Goal: Information Seeking & Learning: Find specific page/section

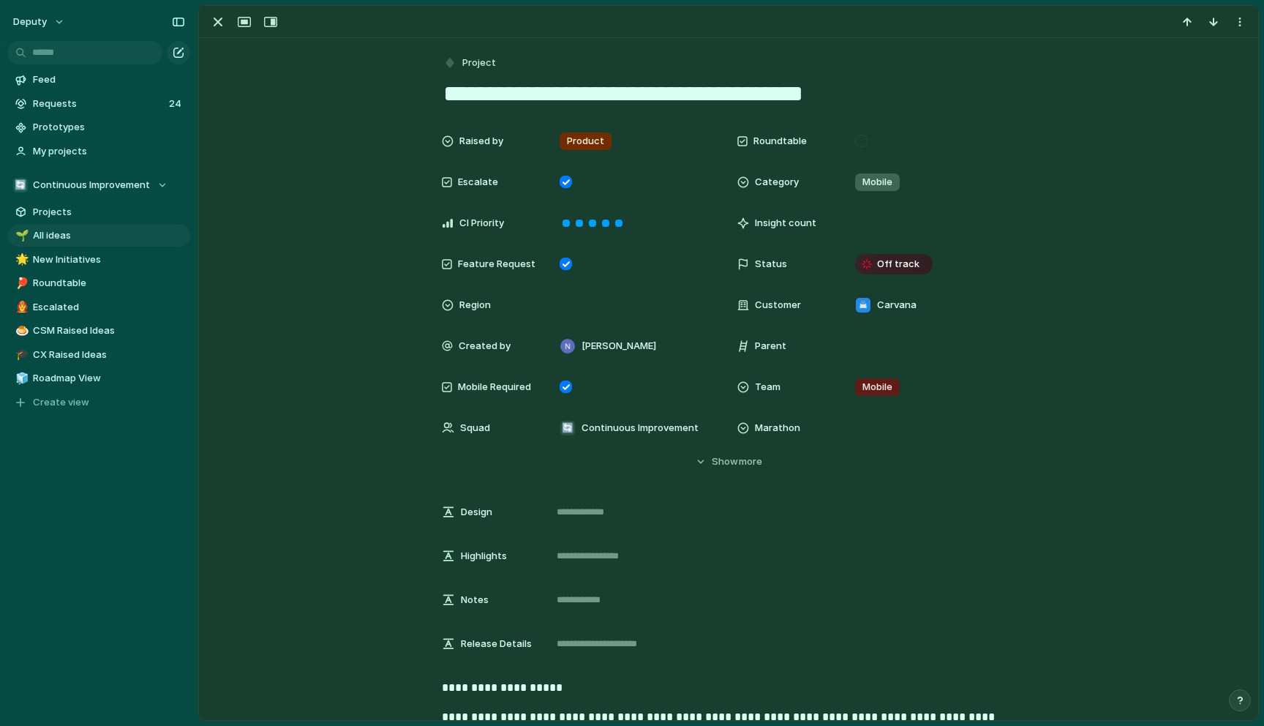
scroll to position [817, 0]
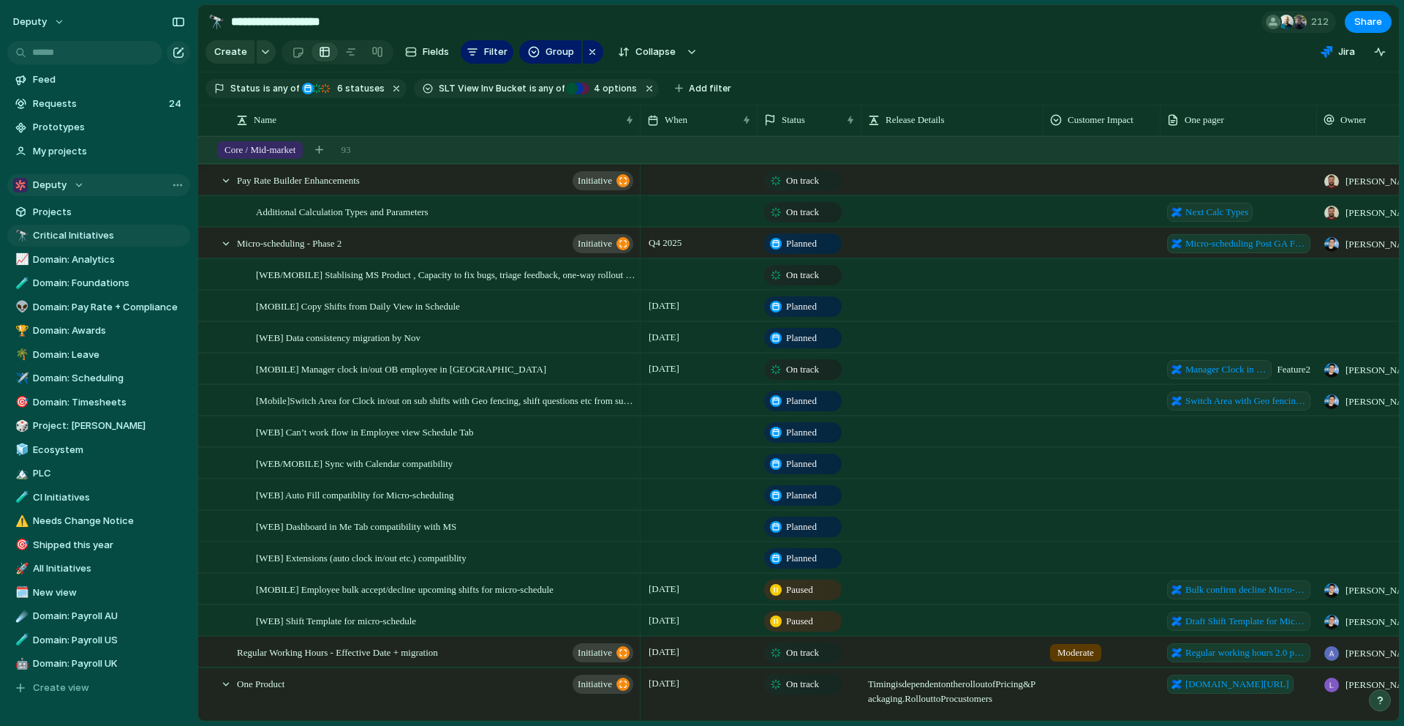
click at [72, 190] on div "Deputy" at bounding box center [48, 185] width 71 height 15
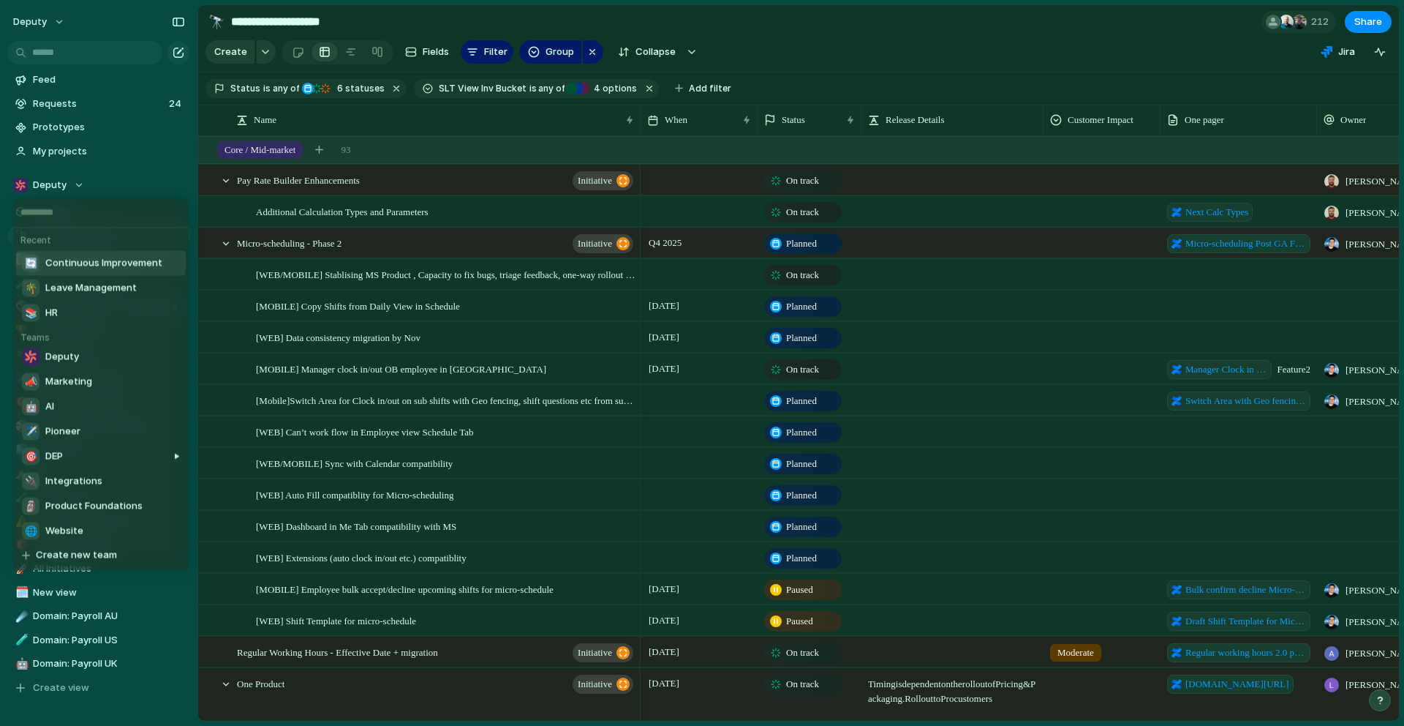
click at [84, 265] on span "Continuous Improvement" at bounding box center [103, 263] width 117 height 15
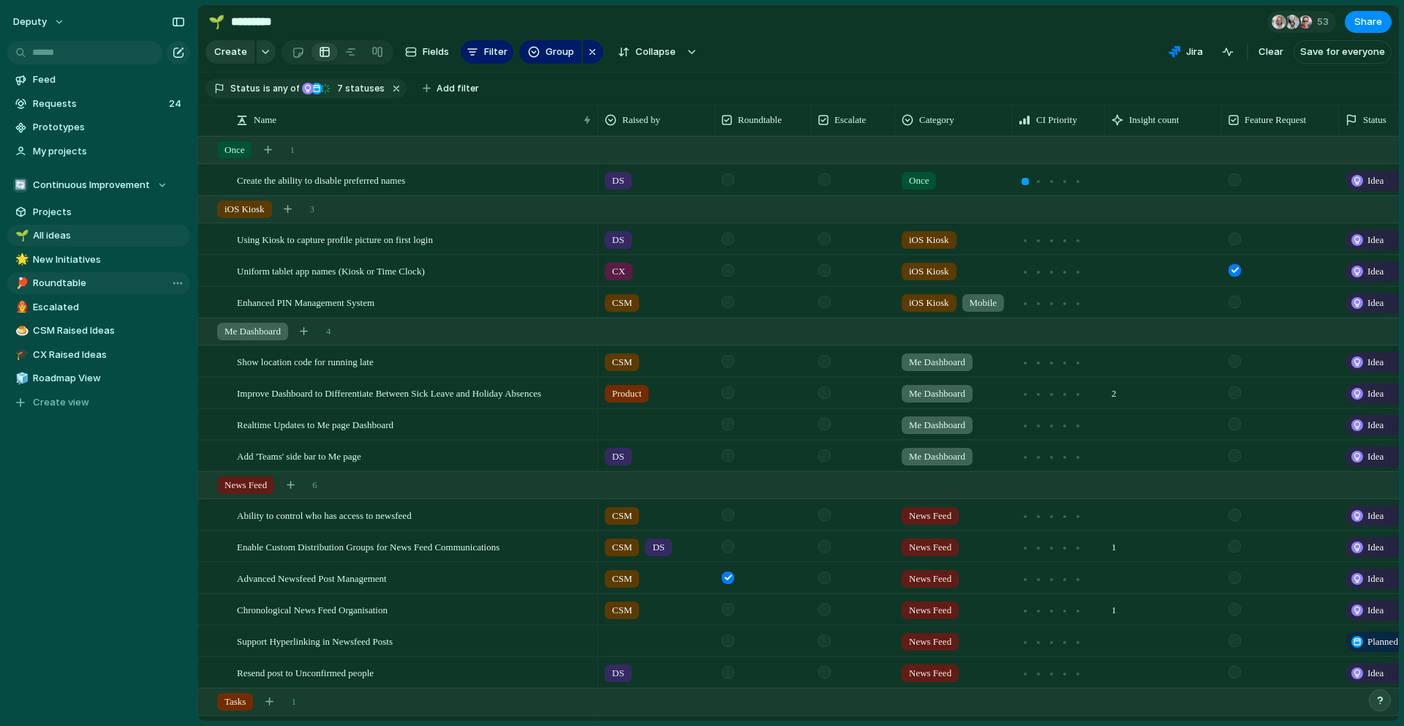
click at [117, 287] on span "Roundtable" at bounding box center [109, 283] width 152 height 15
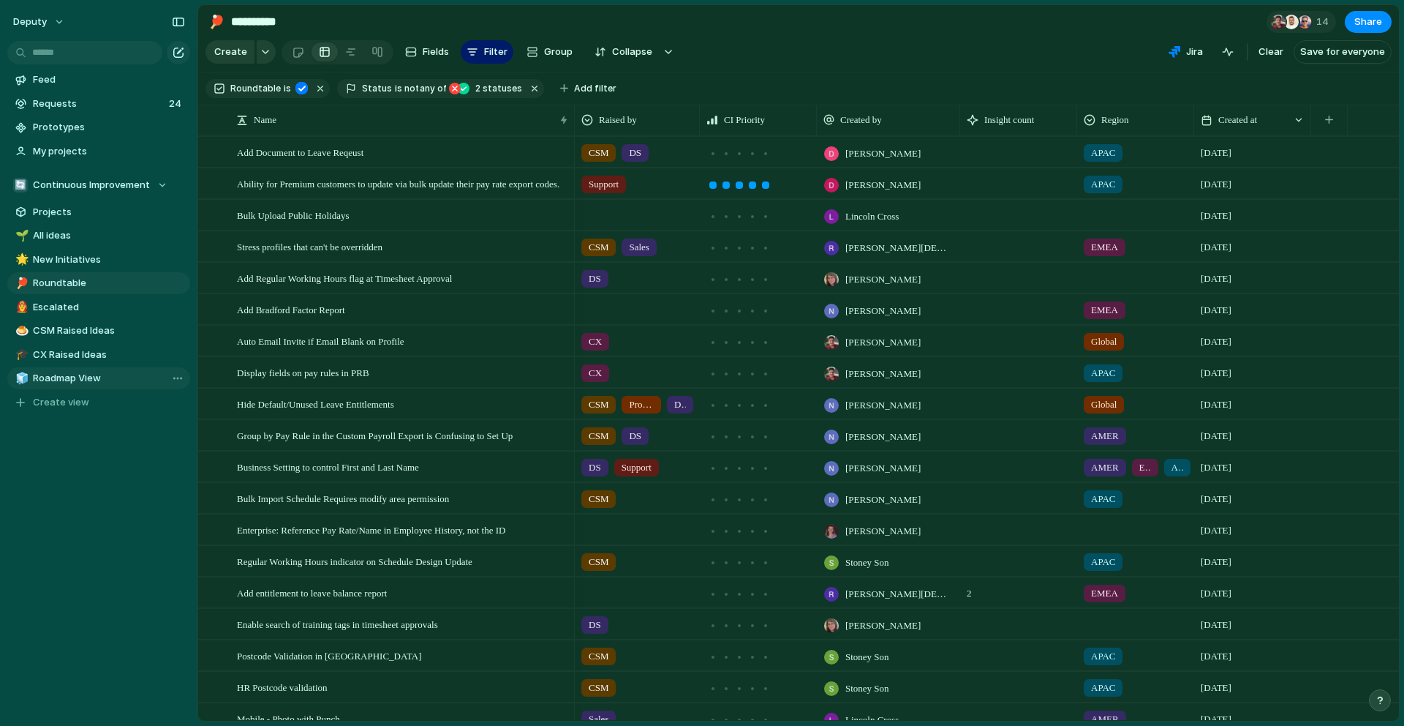
click at [86, 377] on span "Roadmap View" at bounding box center [109, 378] width 152 height 15
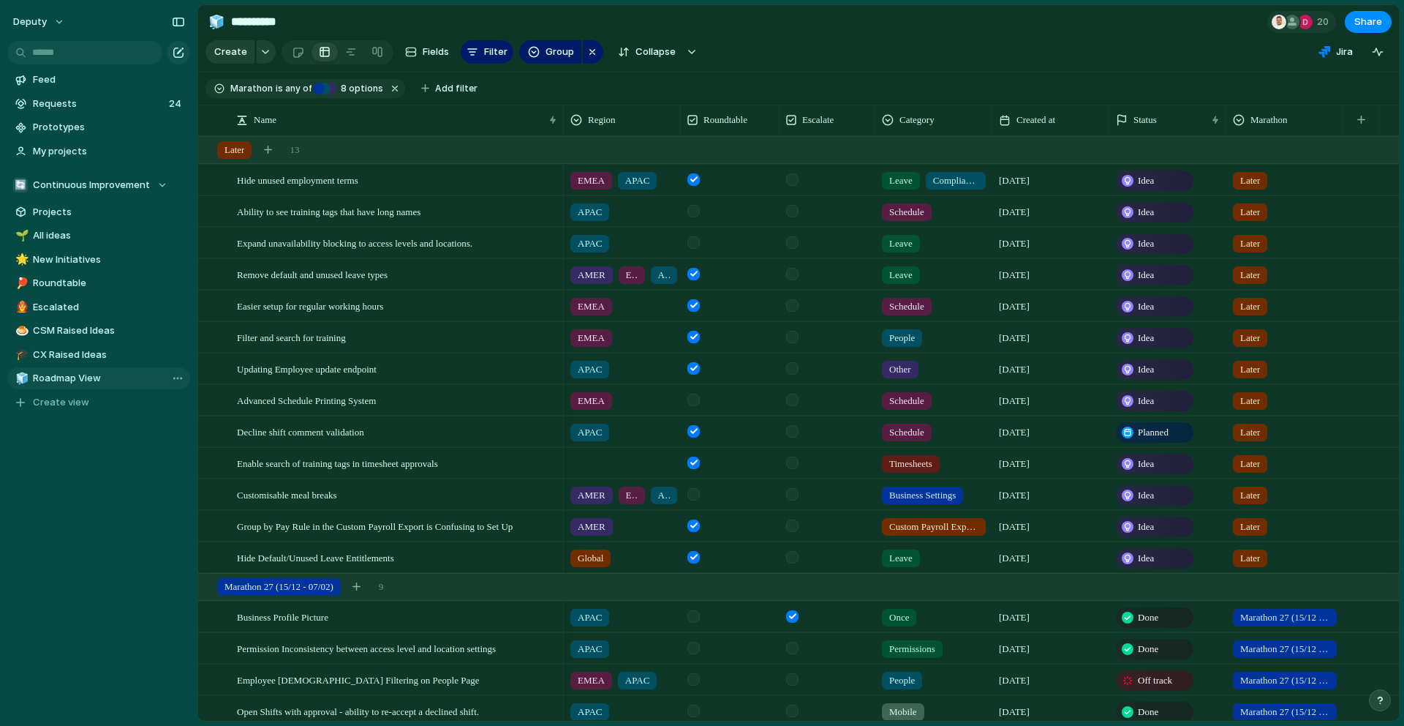
type input "**********"
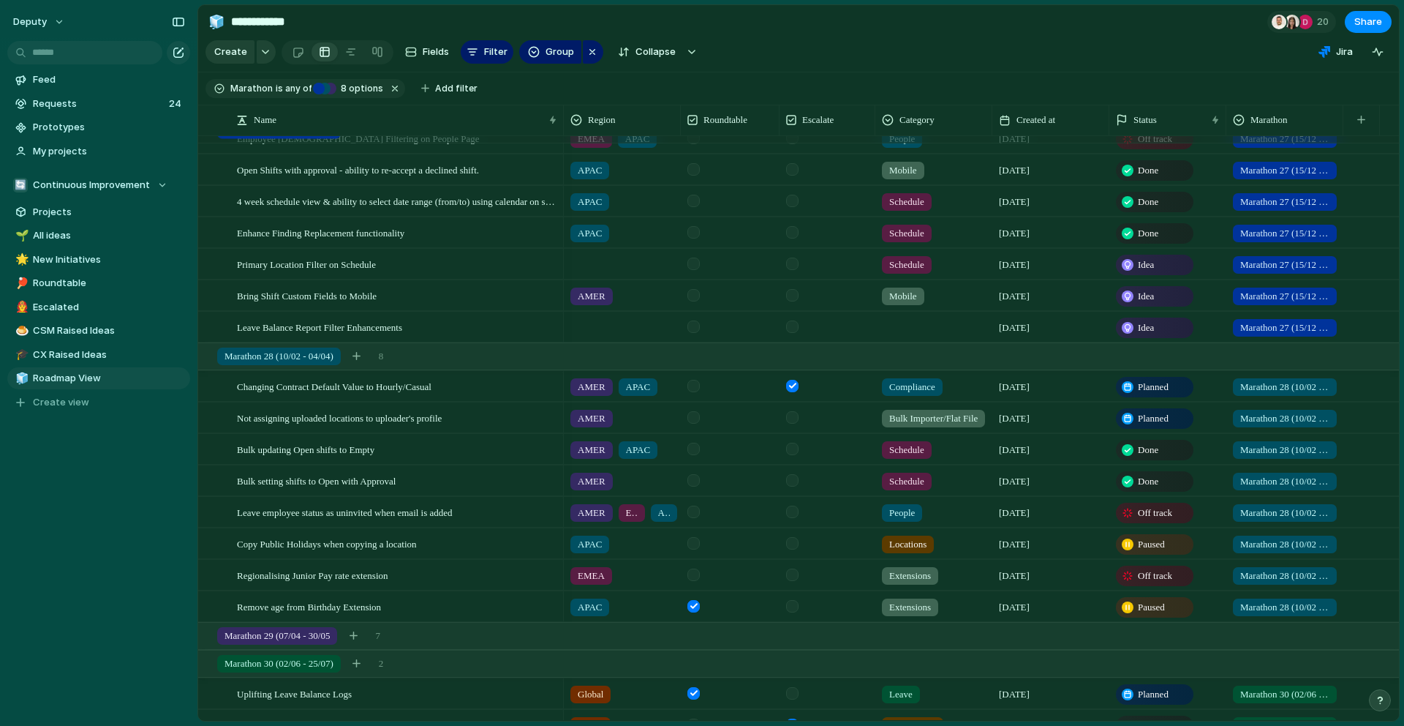
scroll to position [739, 0]
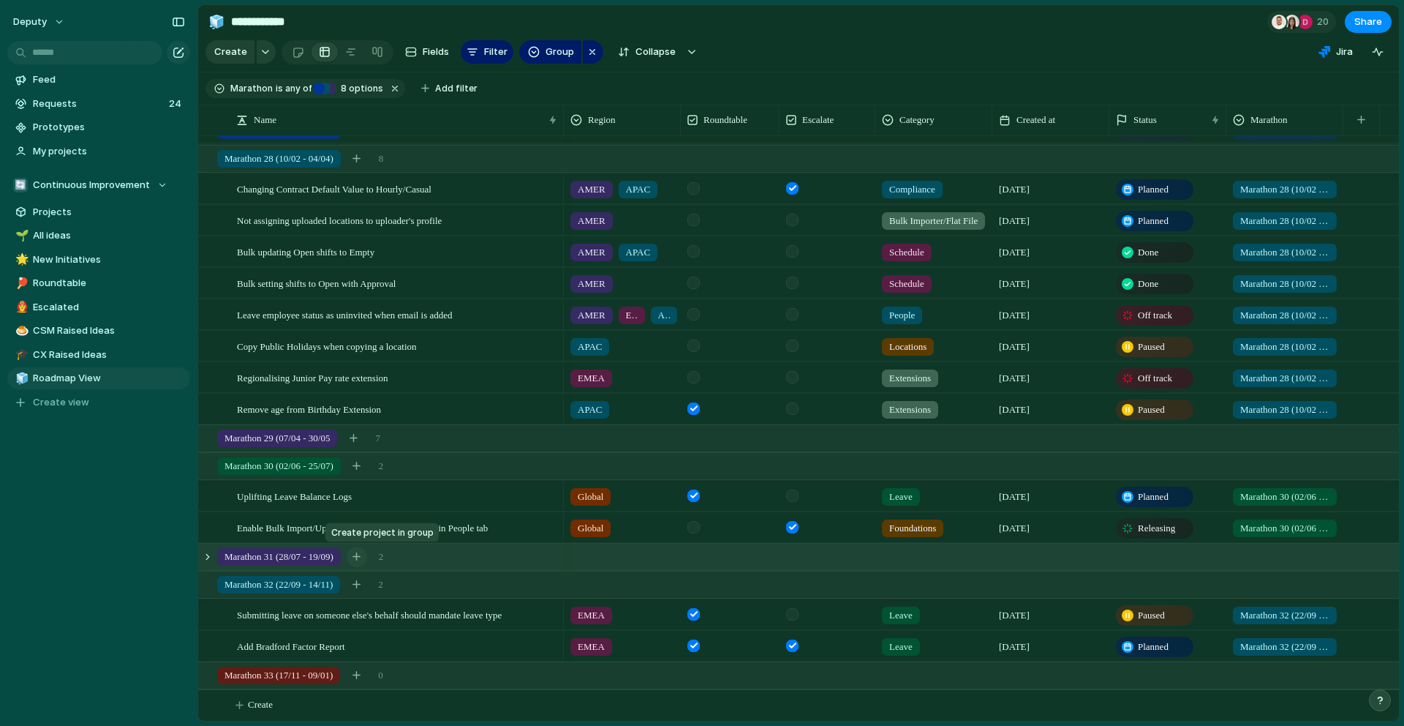
click at [361, 555] on div "button" at bounding box center [357, 556] width 8 height 8
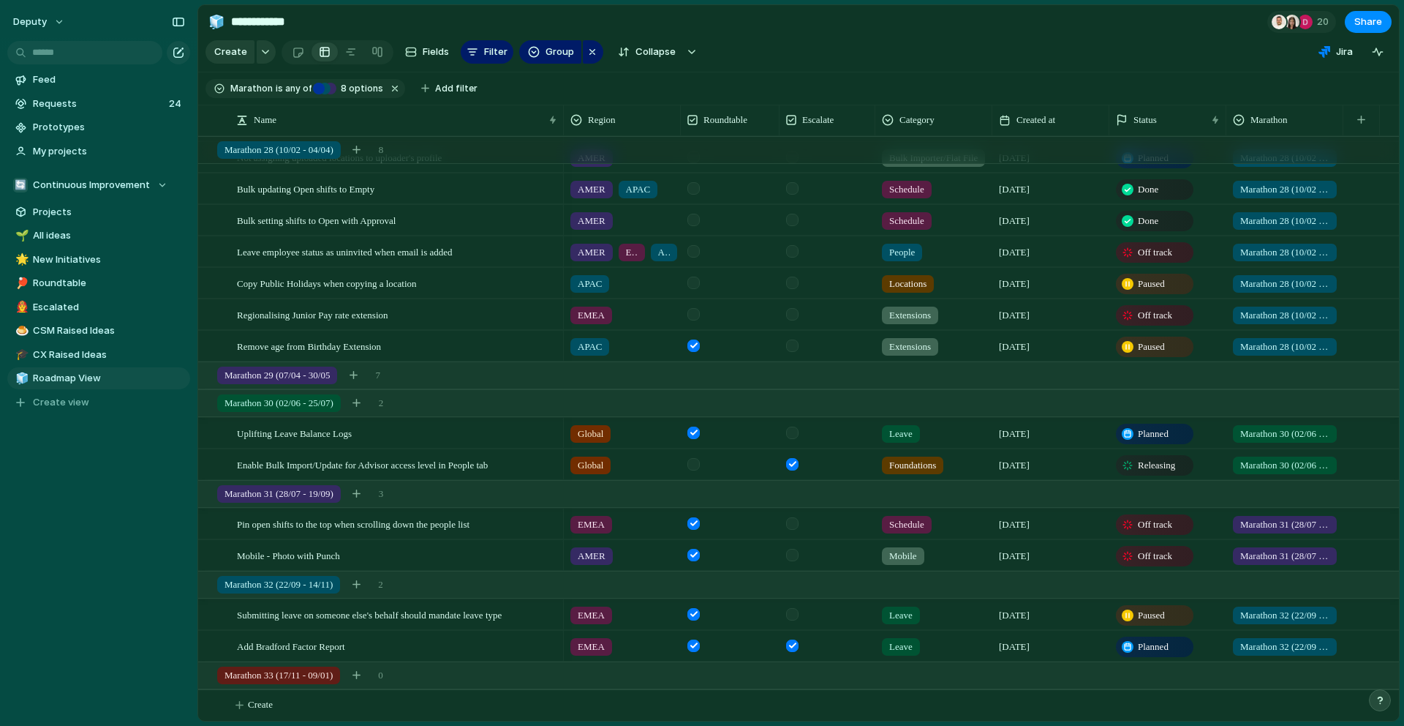
scroll to position [802, 0]
click at [358, 374] on div "button" at bounding box center [354, 375] width 8 height 8
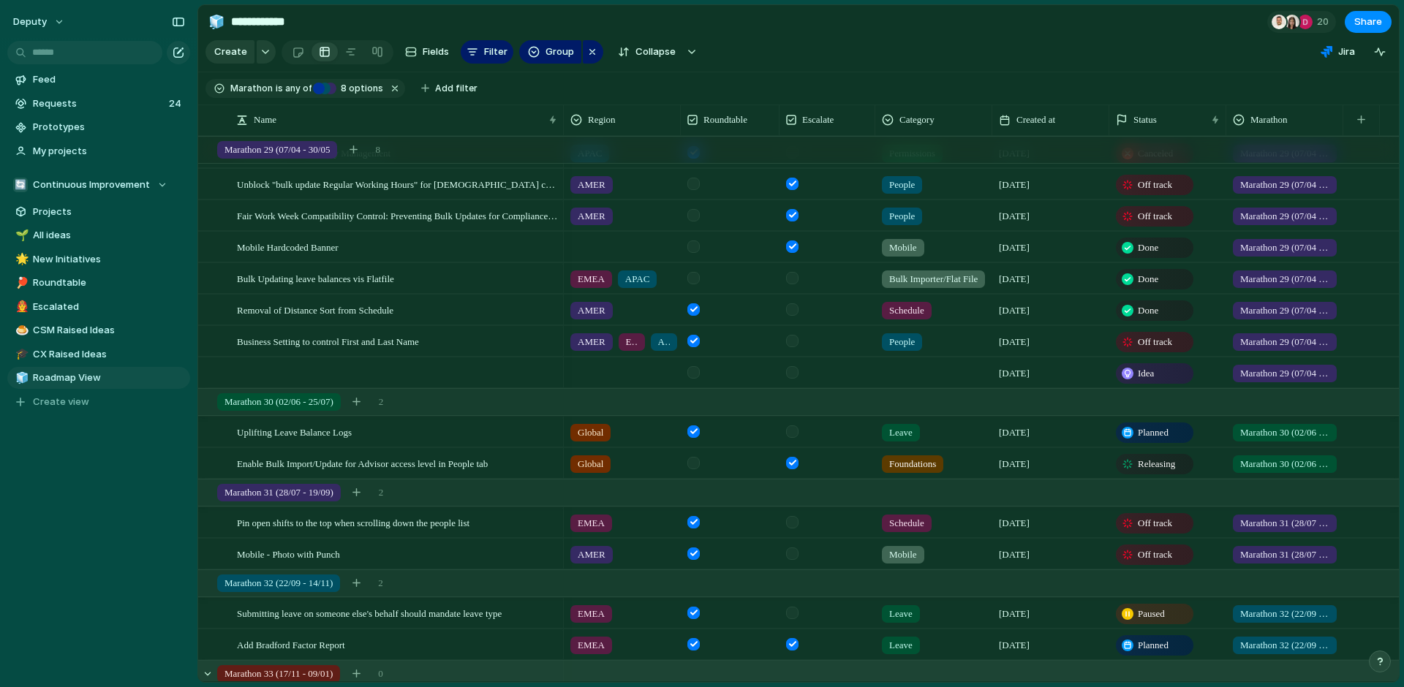
scroll to position [1092, 0]
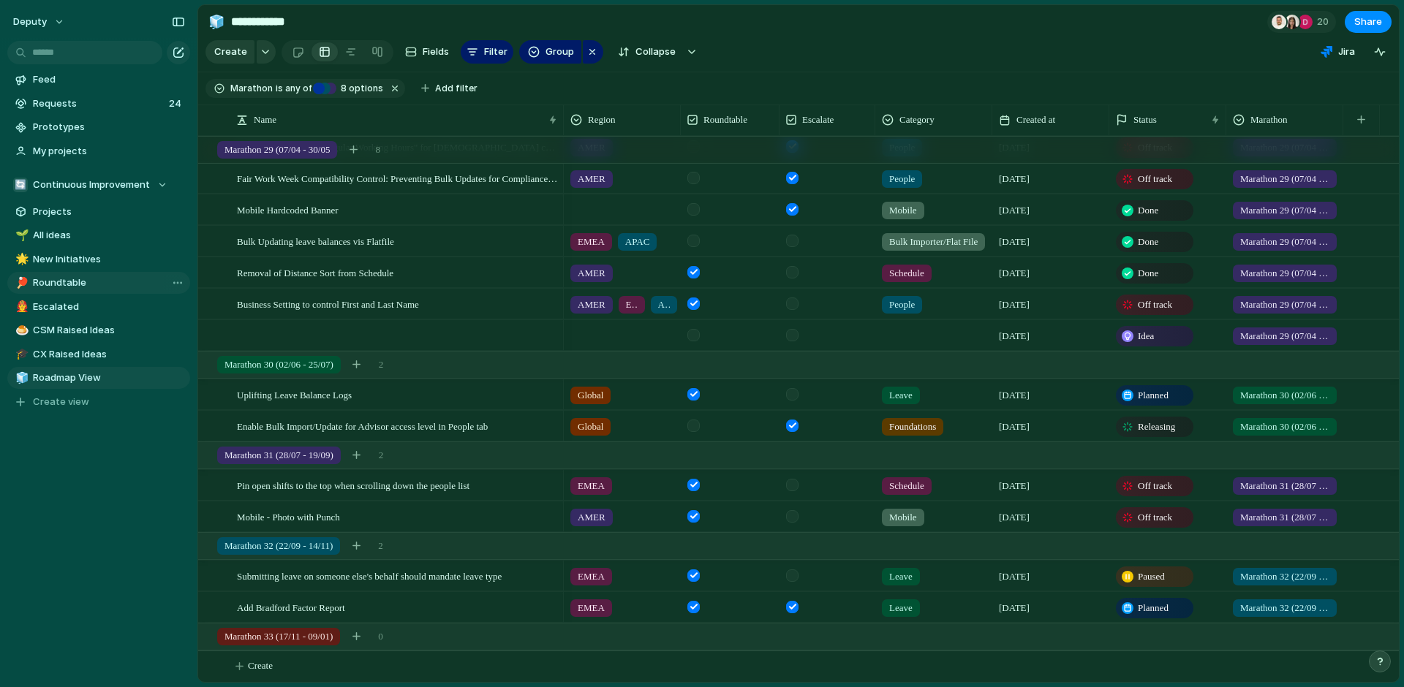
click at [80, 279] on span "Roundtable" at bounding box center [109, 283] width 152 height 15
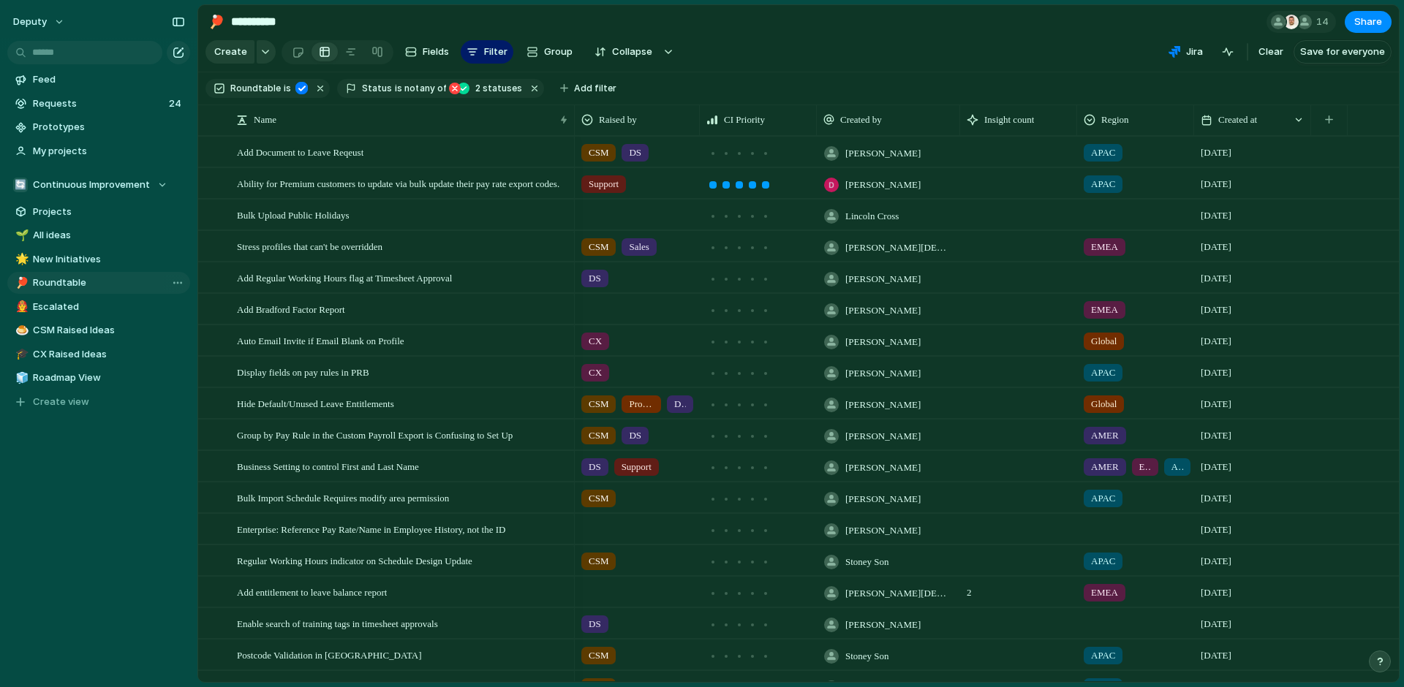
type input "**********"
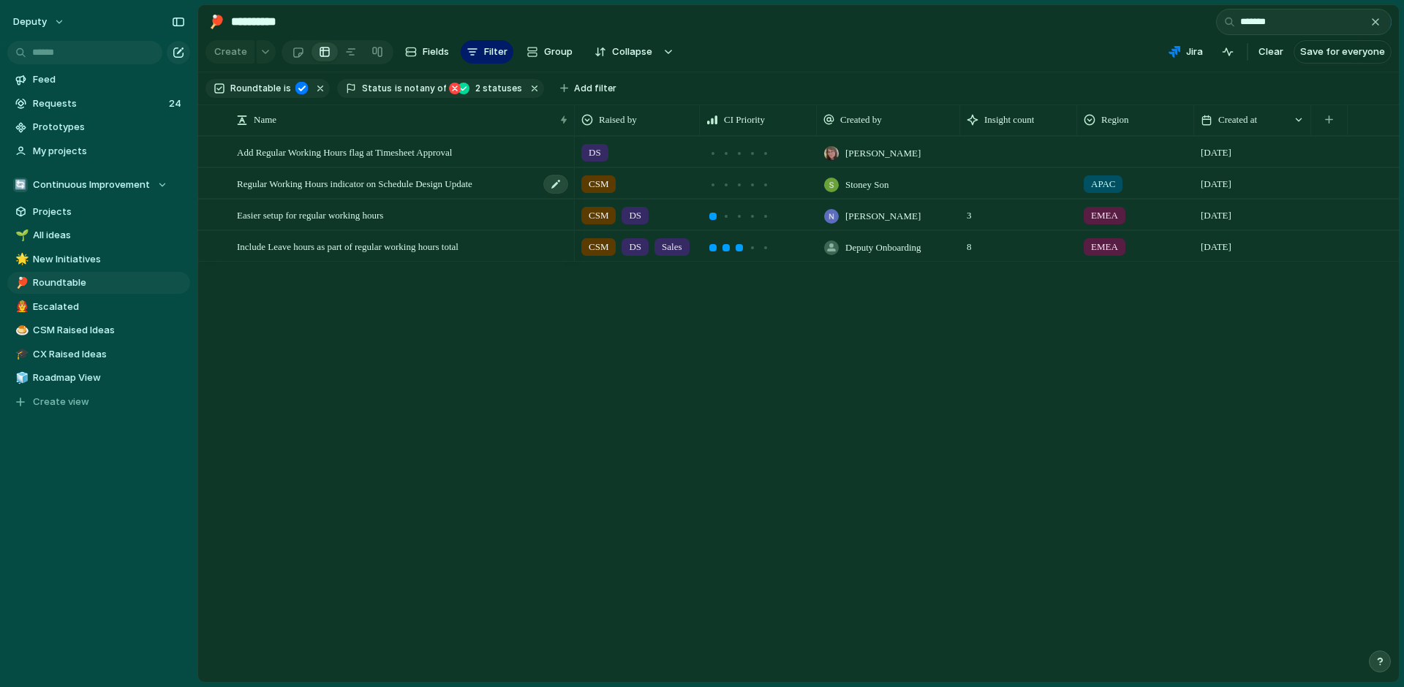
type input "*******"
click at [448, 191] on div "Regular Working Hours indicator on Schedule Design Update" at bounding box center [403, 184] width 333 height 30
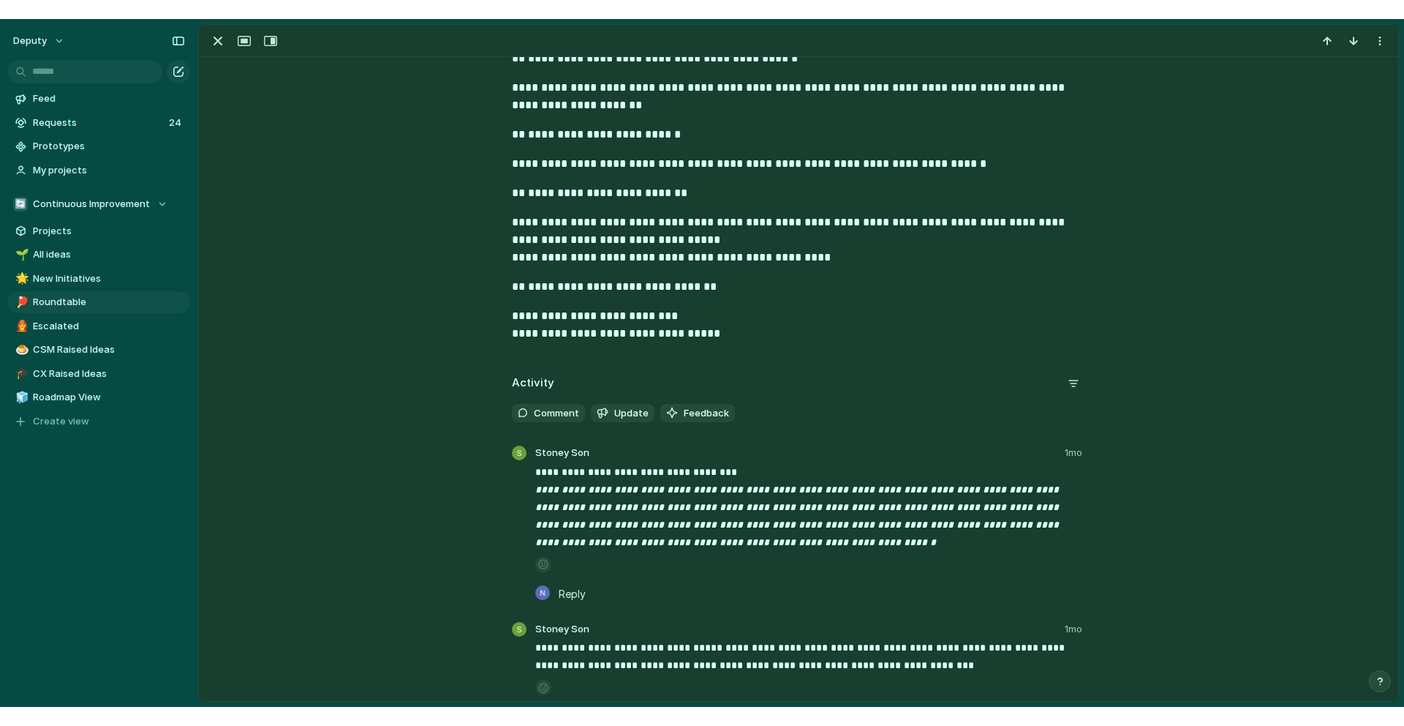
scroll to position [675, 0]
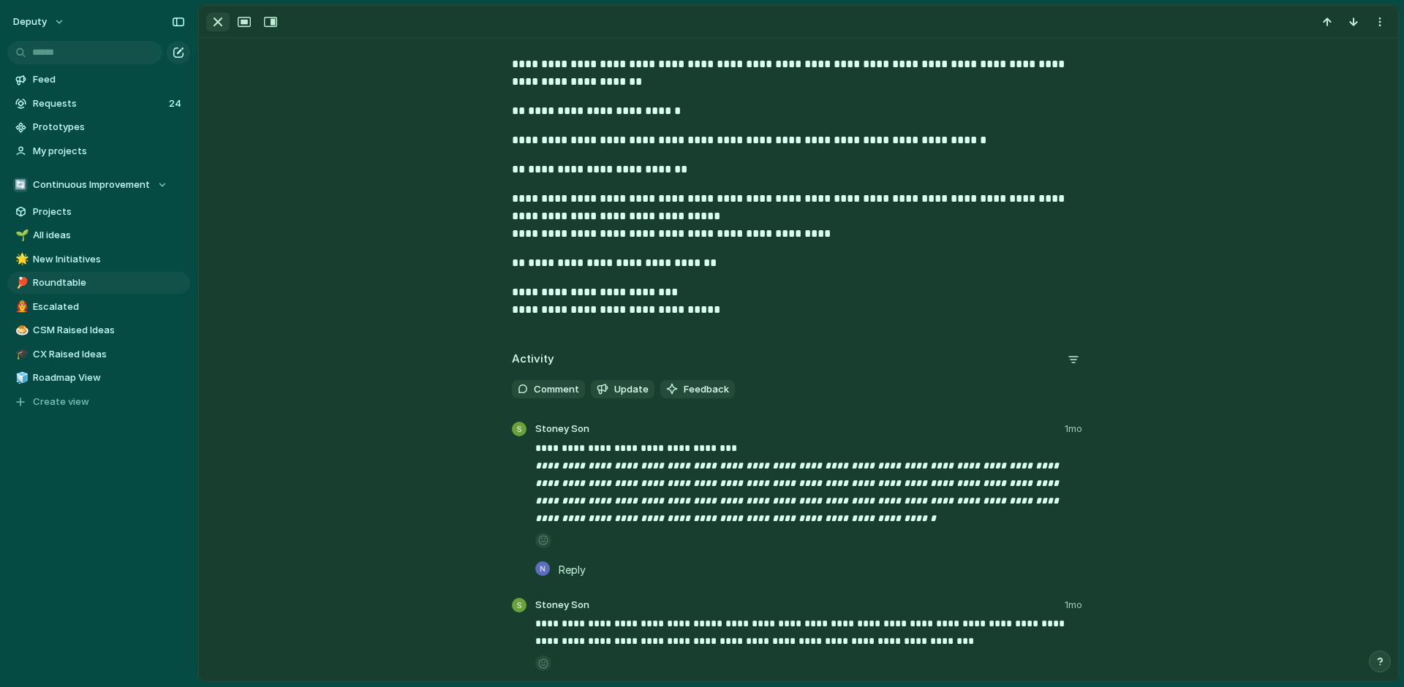
click at [212, 21] on div "button" at bounding box center [218, 22] width 18 height 18
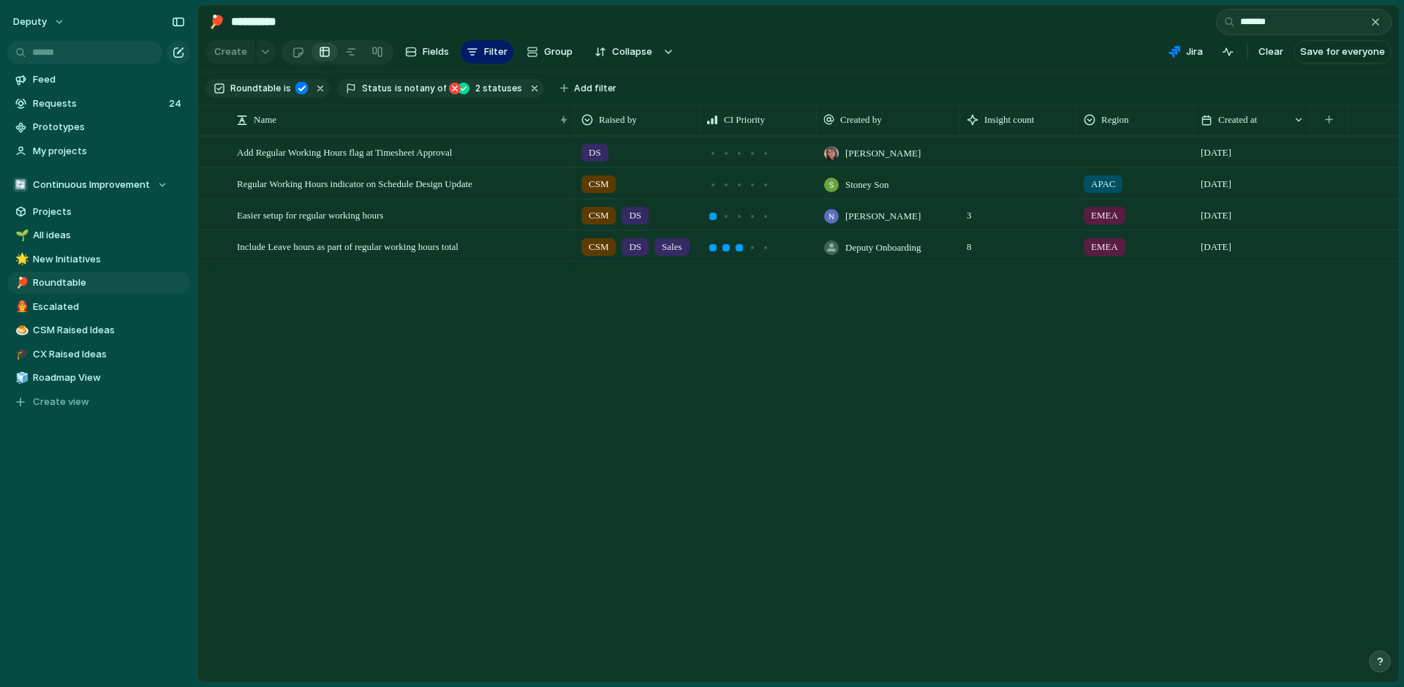
click at [1380, 21] on div "button" at bounding box center [1376, 22] width 12 height 12
